Goal: Task Accomplishment & Management: Manage account settings

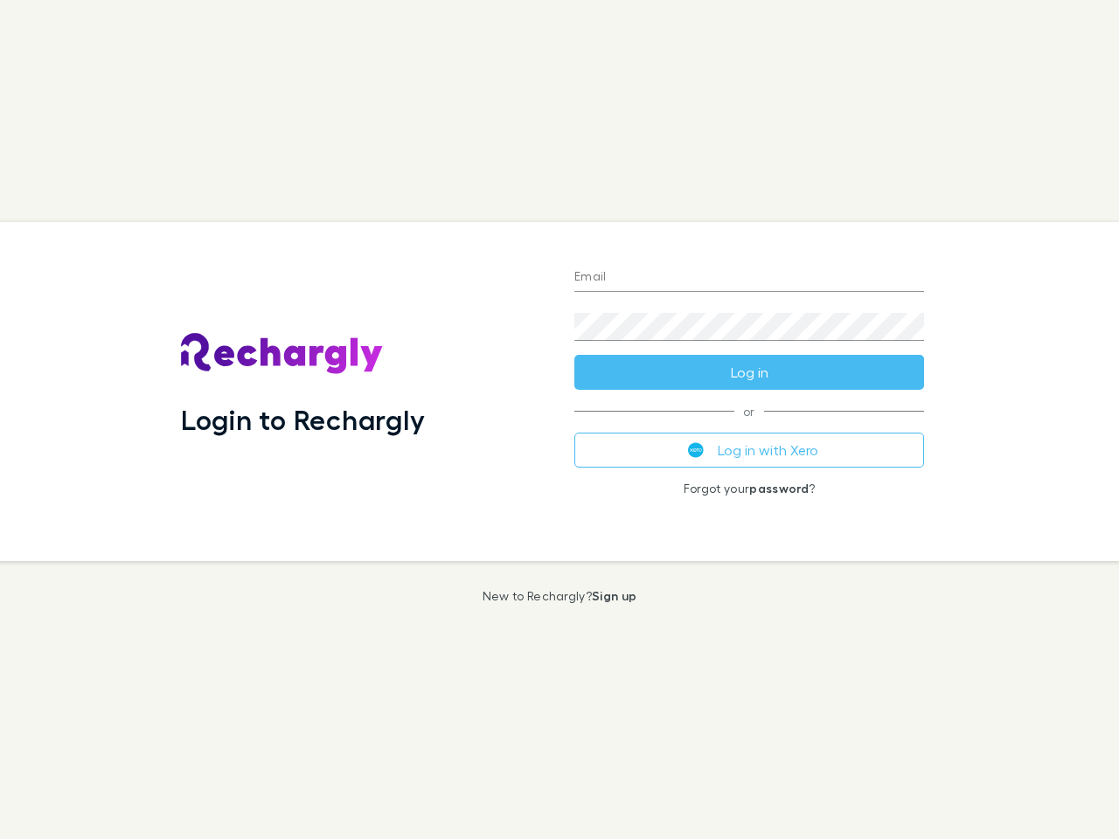
click at [559, 420] on div "Login to Rechargly" at bounding box center [363, 391] width 393 height 339
click at [749, 278] on input "Email" at bounding box center [749, 278] width 350 height 28
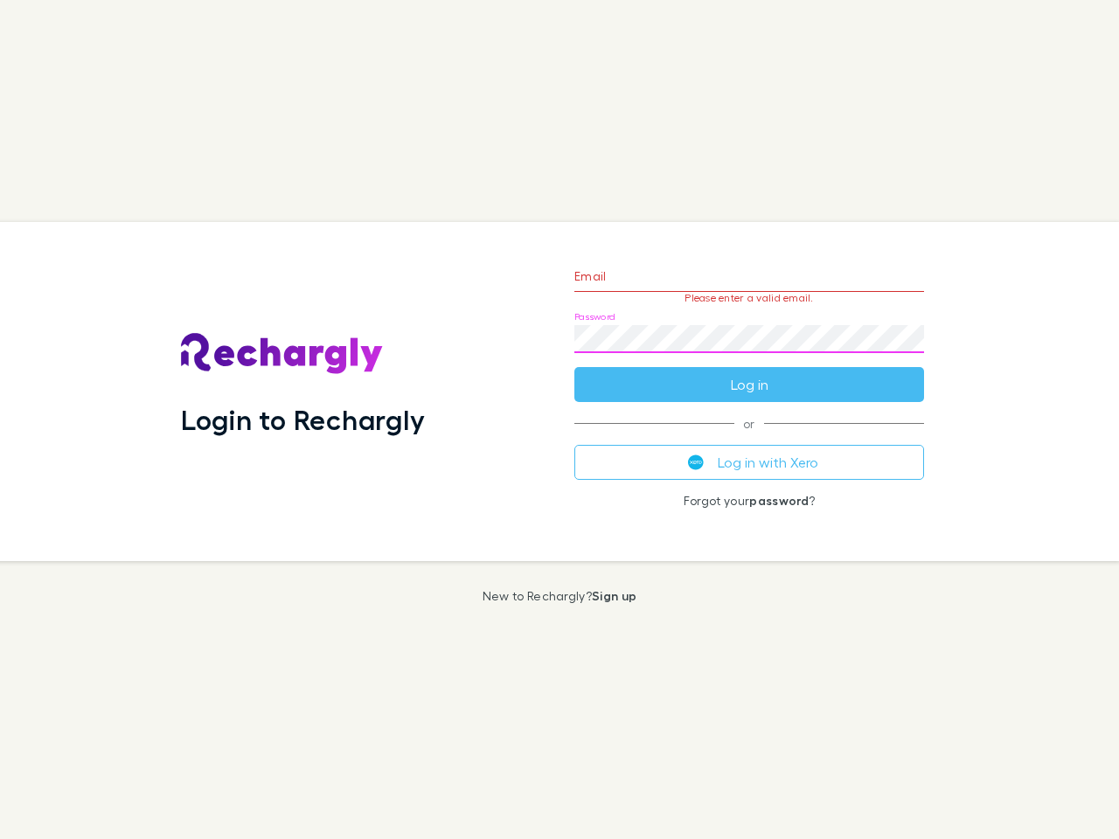
click at [749, 372] on form "Email Please enter a valid email. Password Log in" at bounding box center [749, 326] width 350 height 152
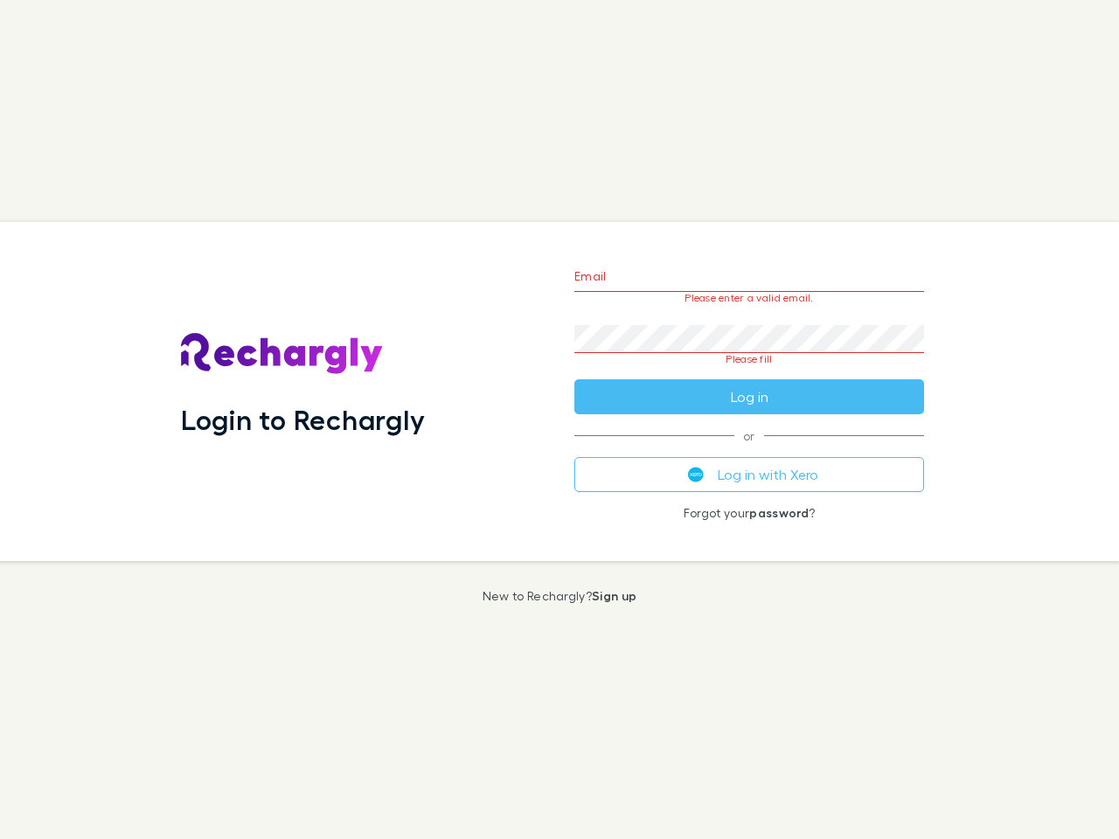
click at [749, 450] on div "Email Please enter a valid email. Password Please fill Log in or Log in with Xe…" at bounding box center [749, 391] width 378 height 339
